Goal: Complete application form

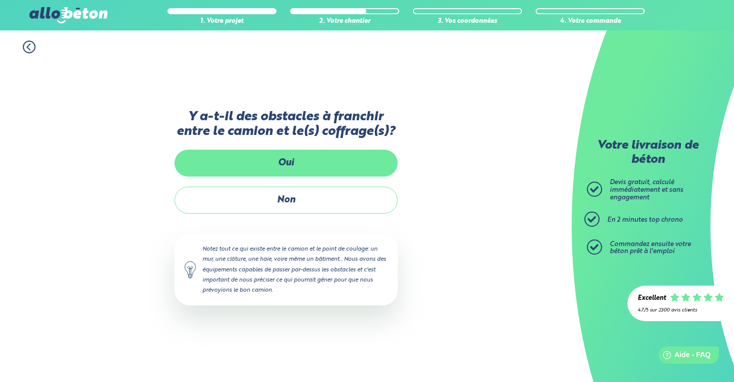
click at [305, 161] on label "Oui" at bounding box center [285, 163] width 223 height 27
click at [0, 0] on input "Oui" at bounding box center [0, 0] width 0 height 0
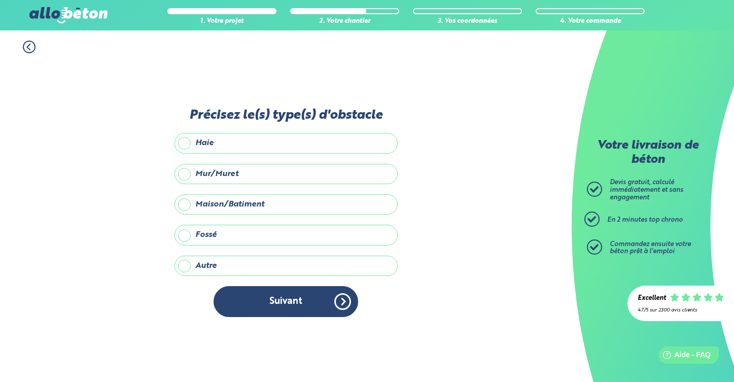
click at [185, 202] on label "Maison/Batiment" at bounding box center [285, 204] width 223 height 20
click at [0, 0] on input "Maison/Batiment" at bounding box center [0, 0] width 0 height 0
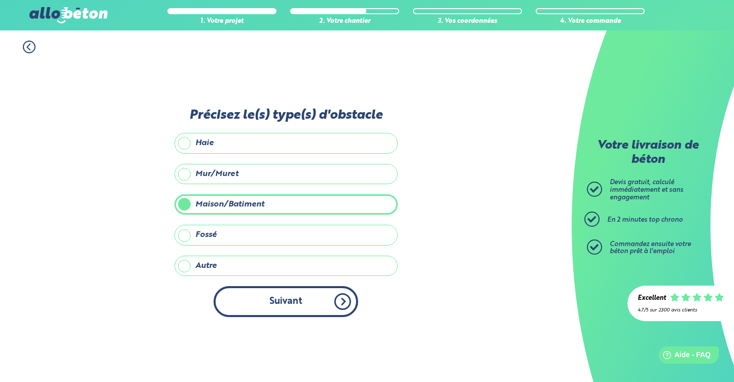
click at [311, 309] on button "Suivant" at bounding box center [285, 301] width 144 height 31
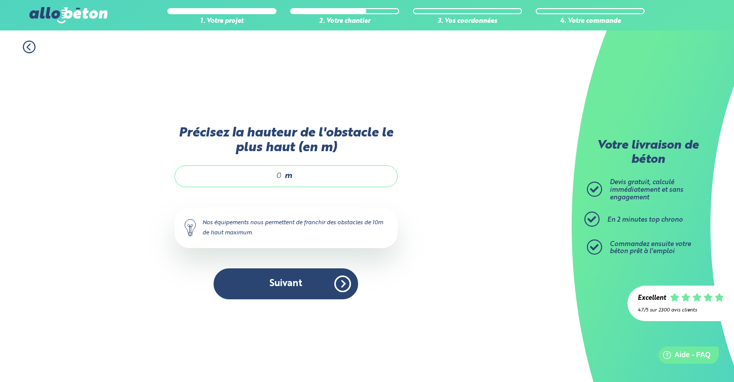
drag, startPoint x: 269, startPoint y: 172, endPoint x: 285, endPoint y: 176, distance: 17.1
click at [285, 176] on div "m" at bounding box center [285, 175] width 223 height 21
click at [285, 176] on span "m" at bounding box center [288, 175] width 8 height 9
click at [280, 174] on input "Précisez la hauteur de l'obstacle le plus haut (en m)" at bounding box center [233, 176] width 97 height 10
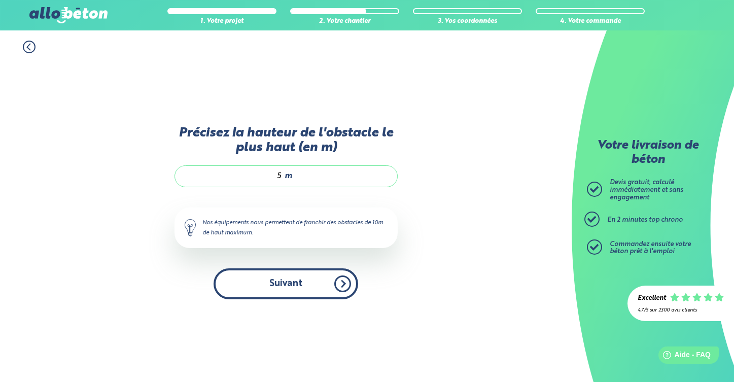
type input "5"
click at [311, 288] on button "Suivant" at bounding box center [285, 283] width 144 height 31
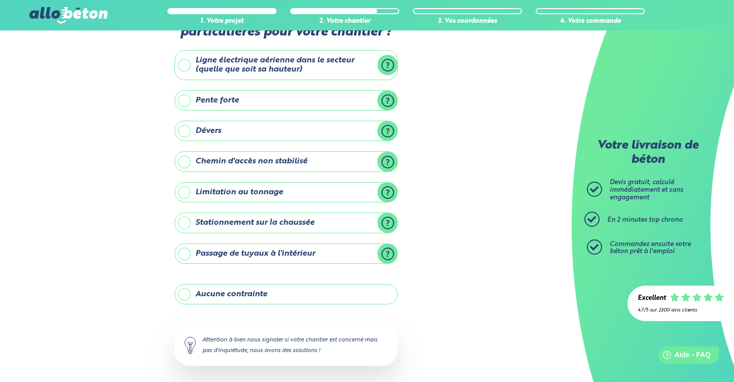
scroll to position [45, 0]
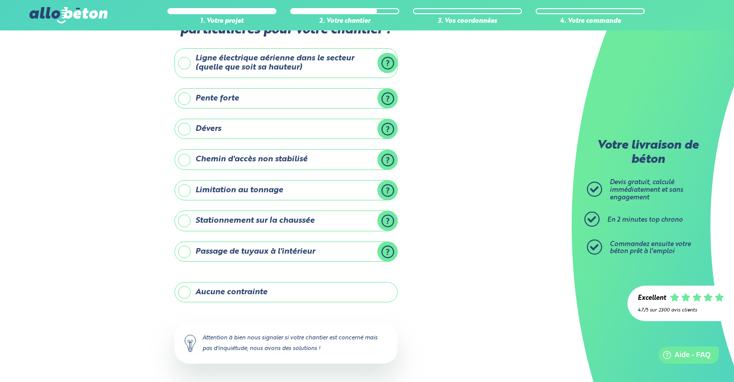
drag, startPoint x: 189, startPoint y: 292, endPoint x: 198, endPoint y: 293, distance: 9.7
click at [189, 291] on label "Aucune contrainte" at bounding box center [285, 292] width 223 height 20
click at [0, 0] on input "Aucune contrainte" at bounding box center [0, 0] width 0 height 0
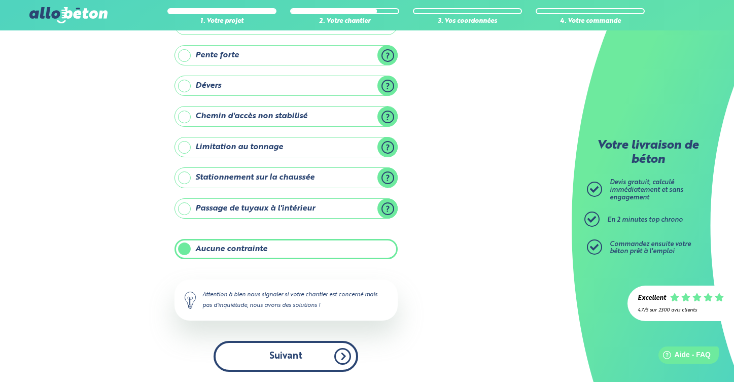
click at [295, 347] on button "Suivant" at bounding box center [285, 356] width 144 height 31
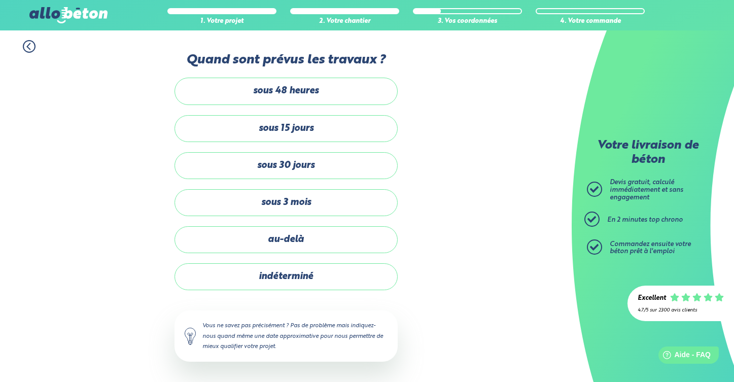
scroll to position [1, 0]
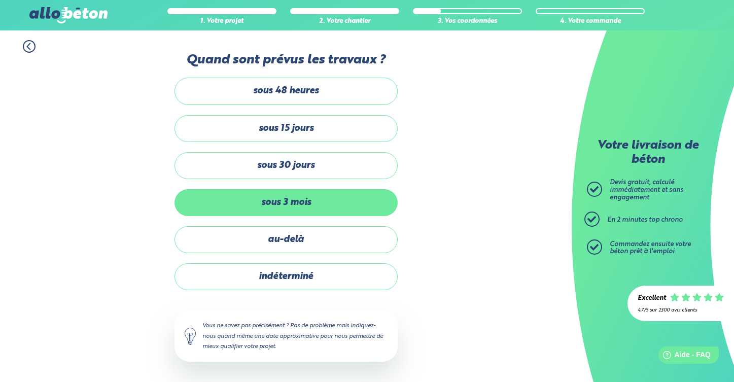
click at [283, 204] on label "sous 3 mois" at bounding box center [285, 202] width 223 height 27
click at [0, 0] on input "sous 3 mois" at bounding box center [0, 0] width 0 height 0
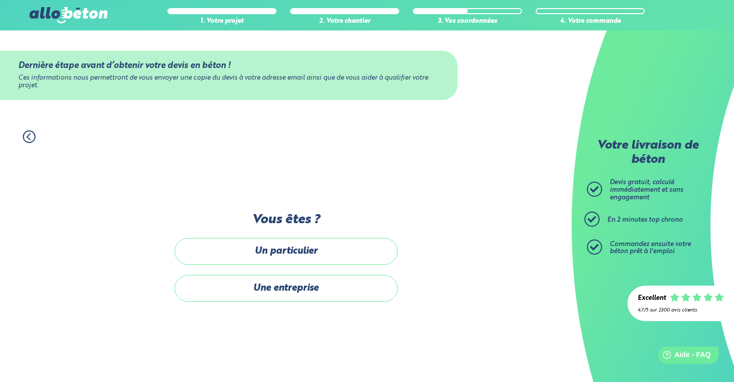
click at [278, 252] on label "Un particulier" at bounding box center [285, 251] width 223 height 27
click at [0, 0] on input "Un particulier" at bounding box center [0, 0] width 0 height 0
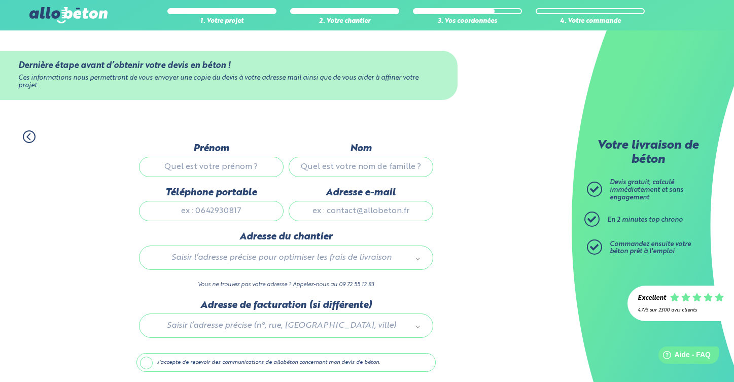
click at [227, 168] on input "Prénom" at bounding box center [211, 167] width 144 height 20
type input "[PERSON_NAME]"
type input "METEAU"
type input "0626278968"
type input "[STREET_ADDRESS]"
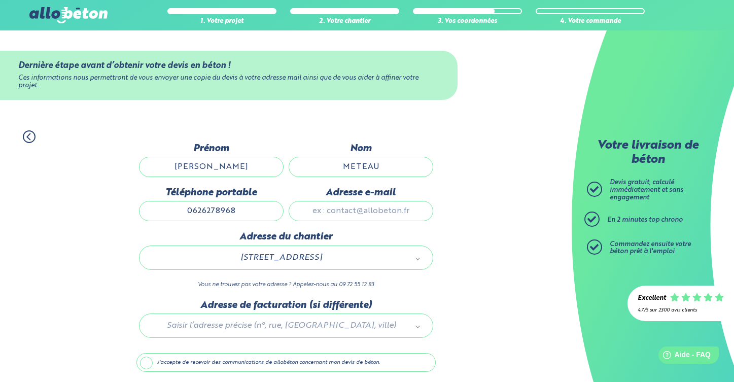
click at [352, 218] on input "Adresse e-mail" at bounding box center [360, 211] width 144 height 20
type input "[EMAIL_ADDRESS][DOMAIN_NAME]"
type input "[STREET_ADDRESS]"
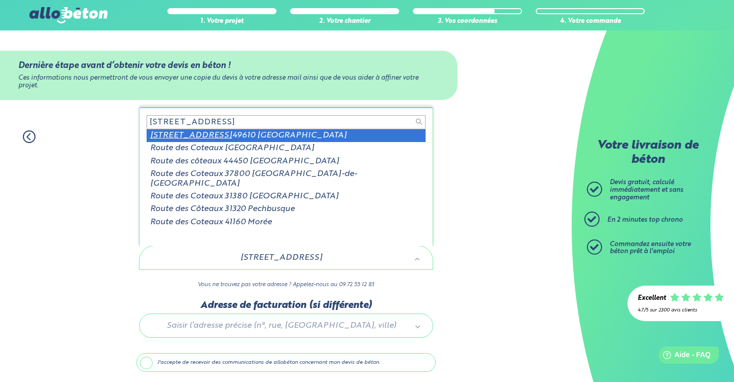
scroll to position [36, 0]
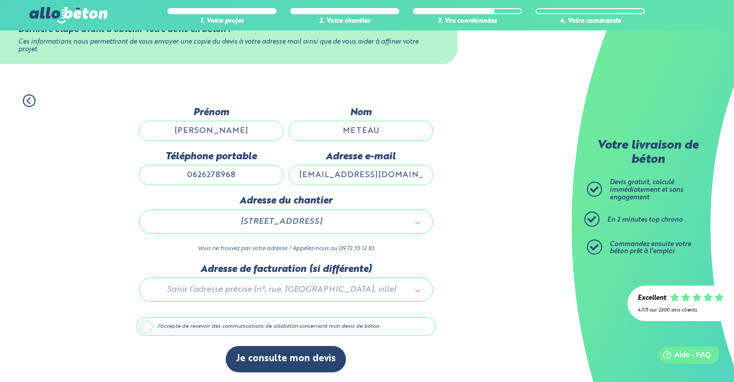
click at [150, 328] on label "J'accepte de recevoir des communications de allobéton concernant mon devis de b…" at bounding box center [285, 326] width 299 height 19
click at [0, 0] on input "J'accepte de recevoir des communications de allobéton concernant mon devis de b…" at bounding box center [0, 0] width 0 height 0
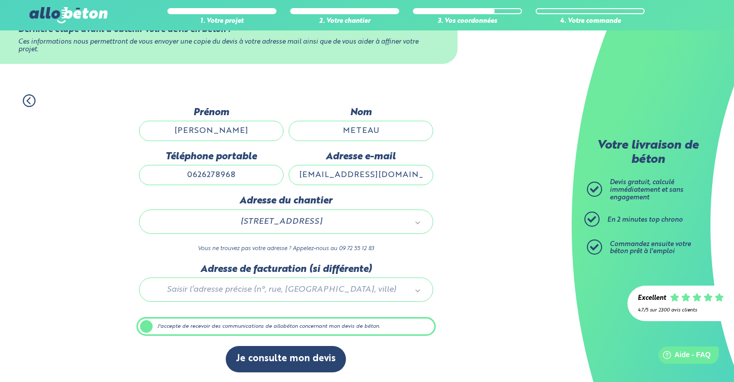
click at [180, 325] on label "J'accepte de recevoir des communications de allobéton concernant mon devis de b…" at bounding box center [285, 326] width 299 height 19
click at [0, 0] on input "J'accepte de recevoir des communications de allobéton concernant mon devis de b…" at bounding box center [0, 0] width 0 height 0
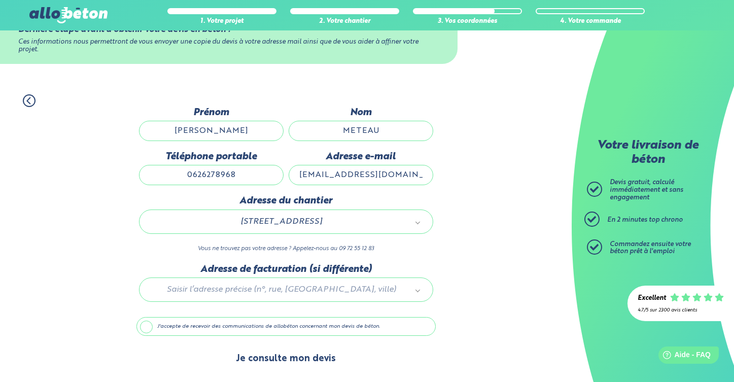
click at [293, 356] on button "Je consulte mon devis" at bounding box center [286, 359] width 120 height 26
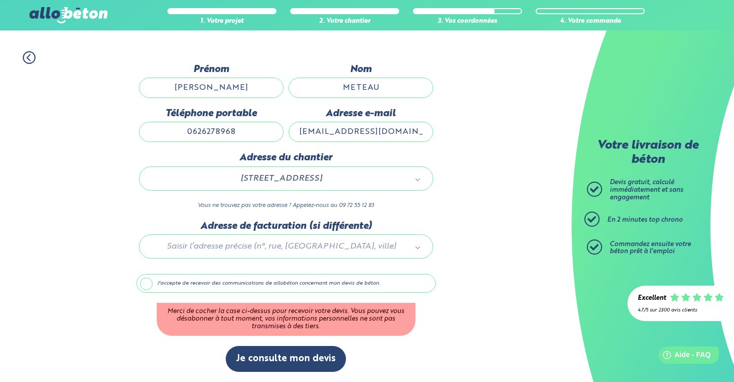
click at [148, 283] on label "J'accepte de recevoir des communications de allobéton concernant mon devis de b…" at bounding box center [285, 283] width 299 height 19
click at [0, 0] on input "J'accepte de recevoir des communications de allobéton concernant mon devis de b…" at bounding box center [0, 0] width 0 height 0
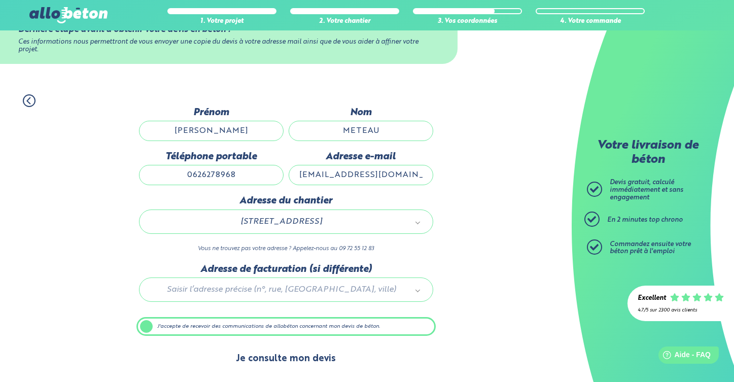
click at [293, 355] on button "Je consulte mon devis" at bounding box center [286, 359] width 120 height 26
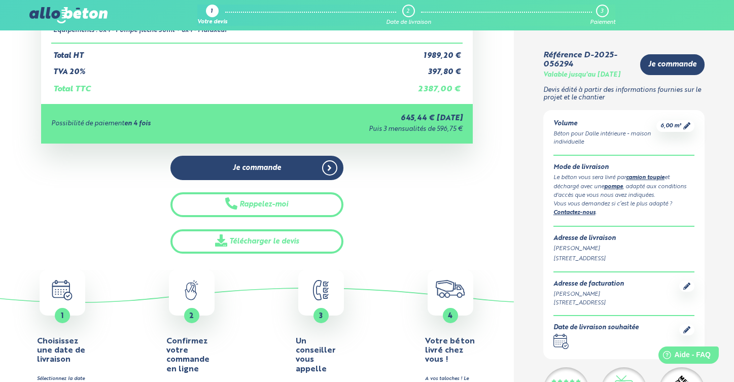
scroll to position [202, 0]
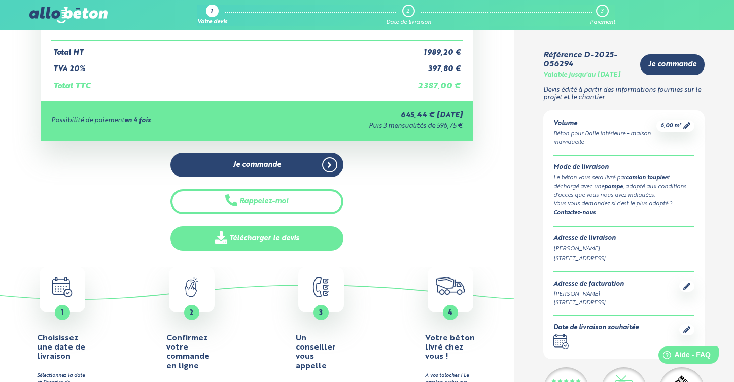
click at [263, 245] on link "Télécharger le devis" at bounding box center [256, 238] width 172 height 25
